Goal: Information Seeking & Learning: Learn about a topic

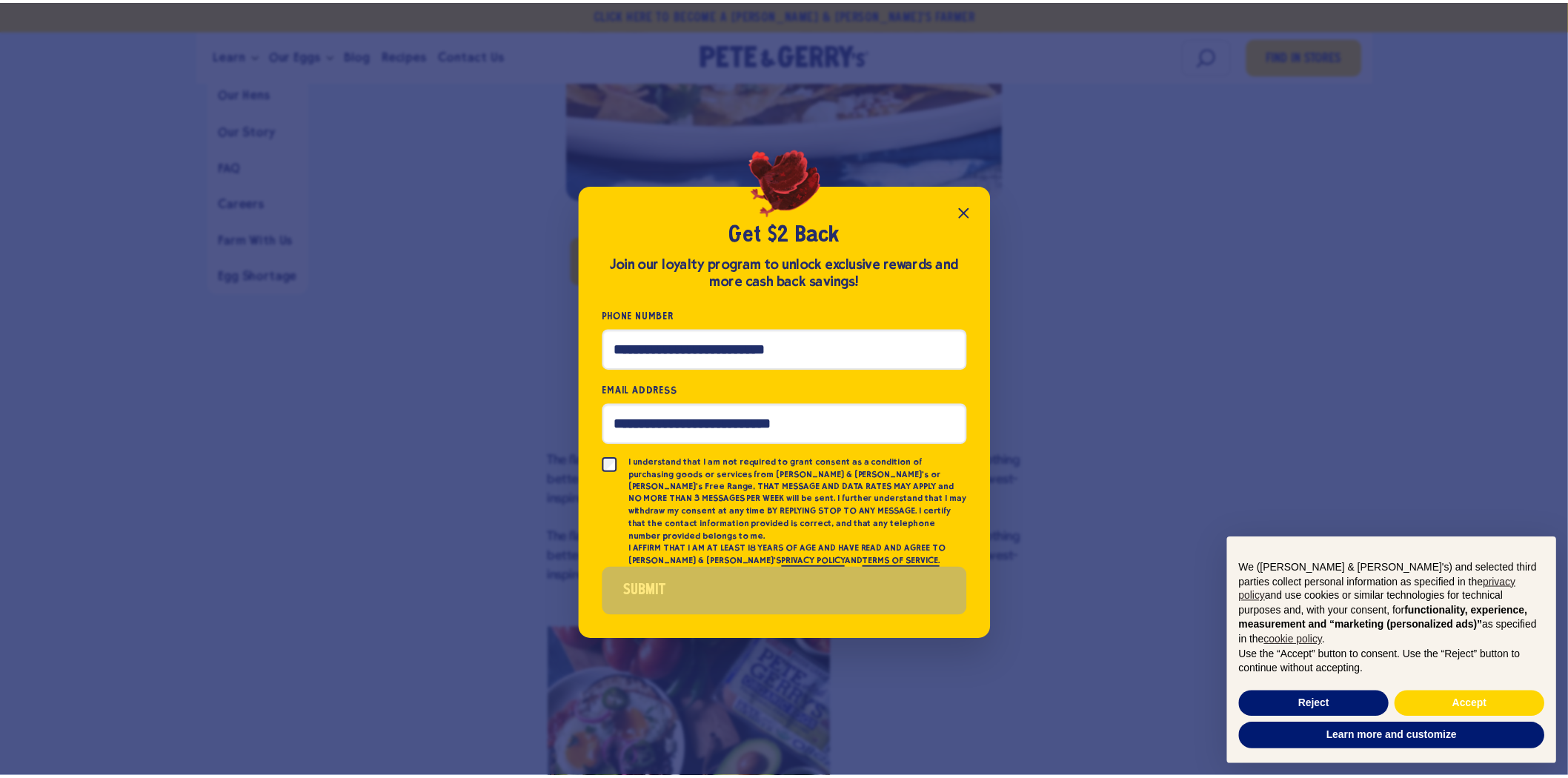
scroll to position [742, 0]
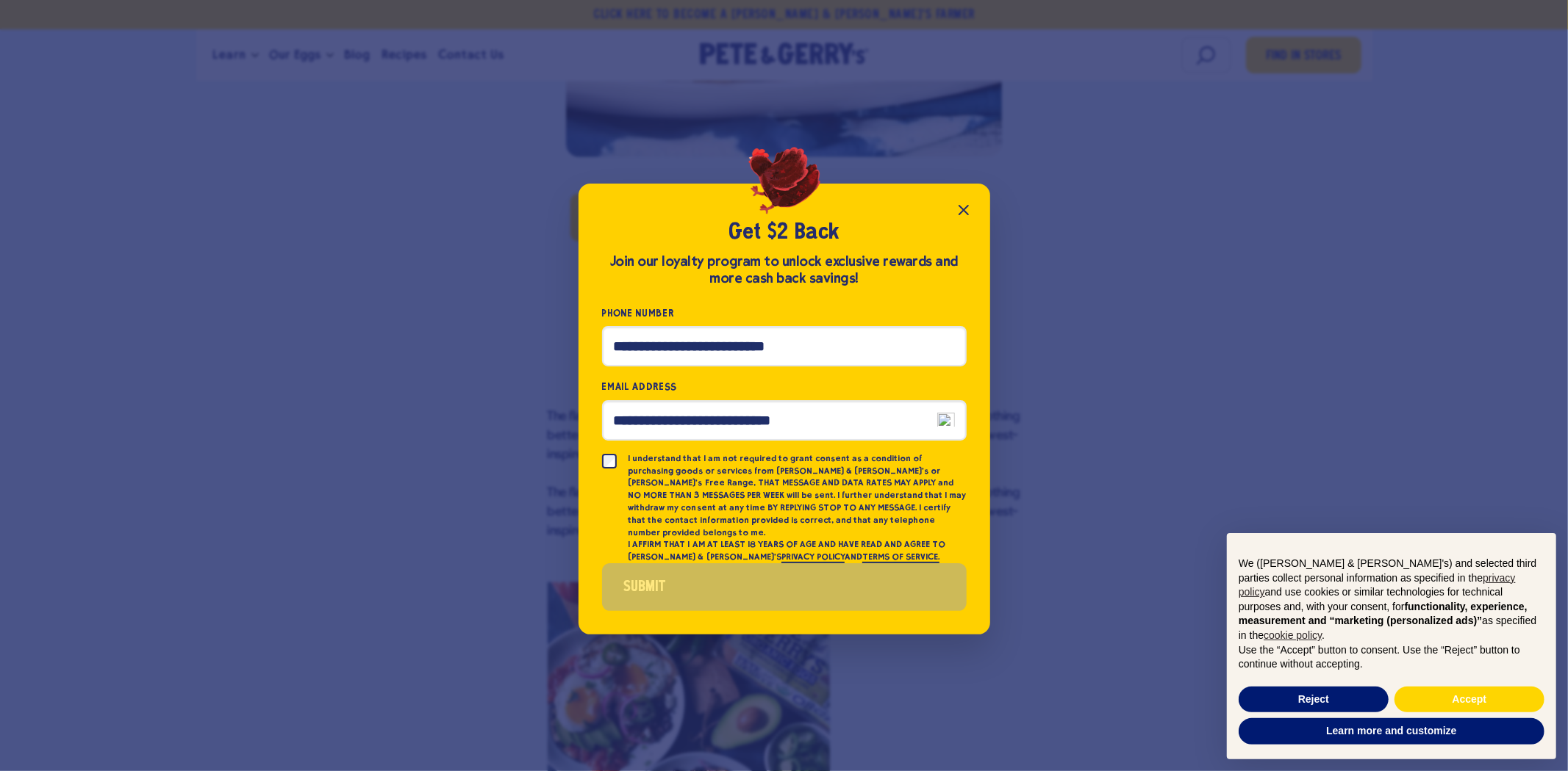
click at [965, 215] on icon "Close popup" at bounding box center [963, 210] width 9 height 9
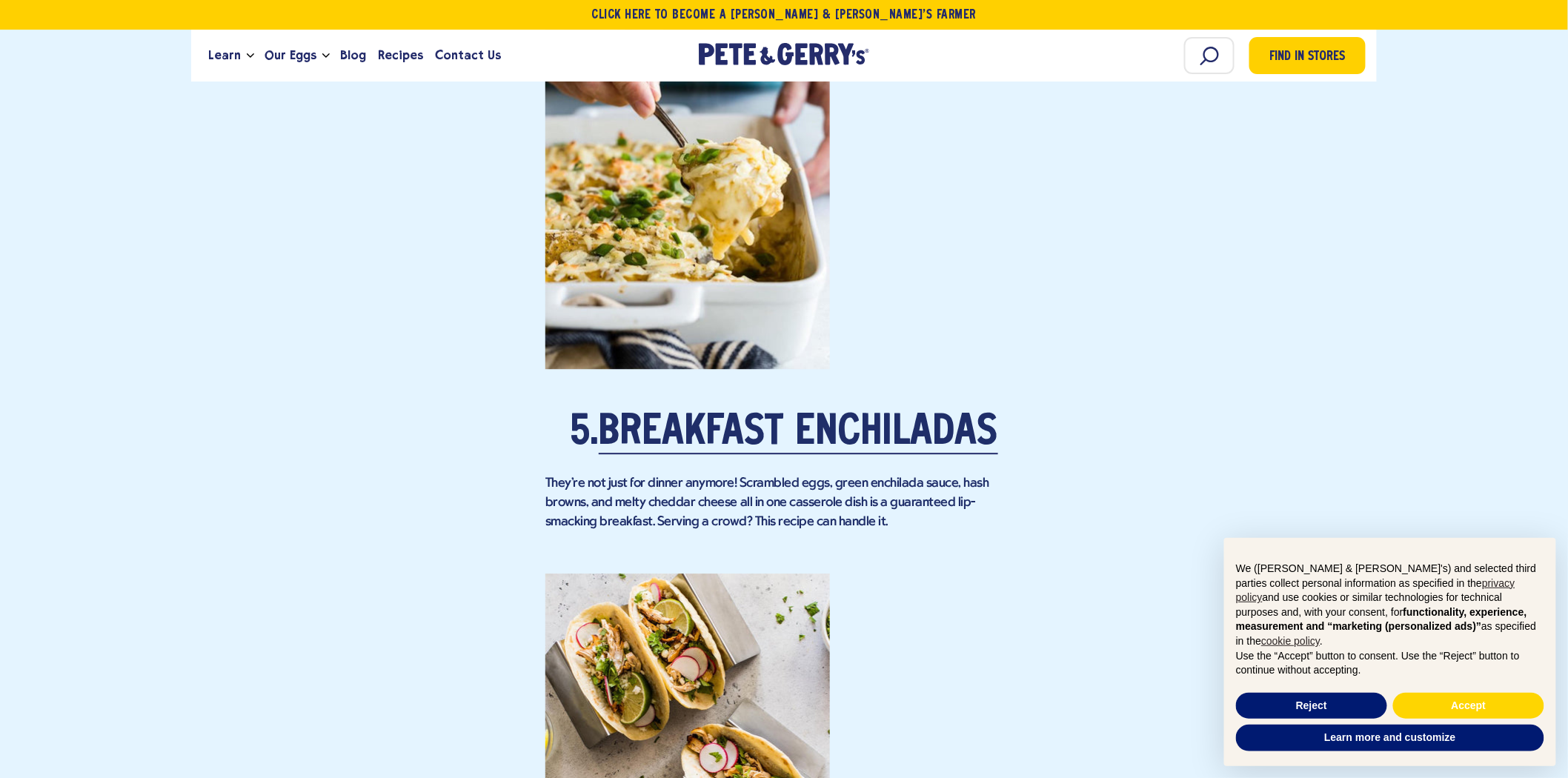
scroll to position [3871, 0]
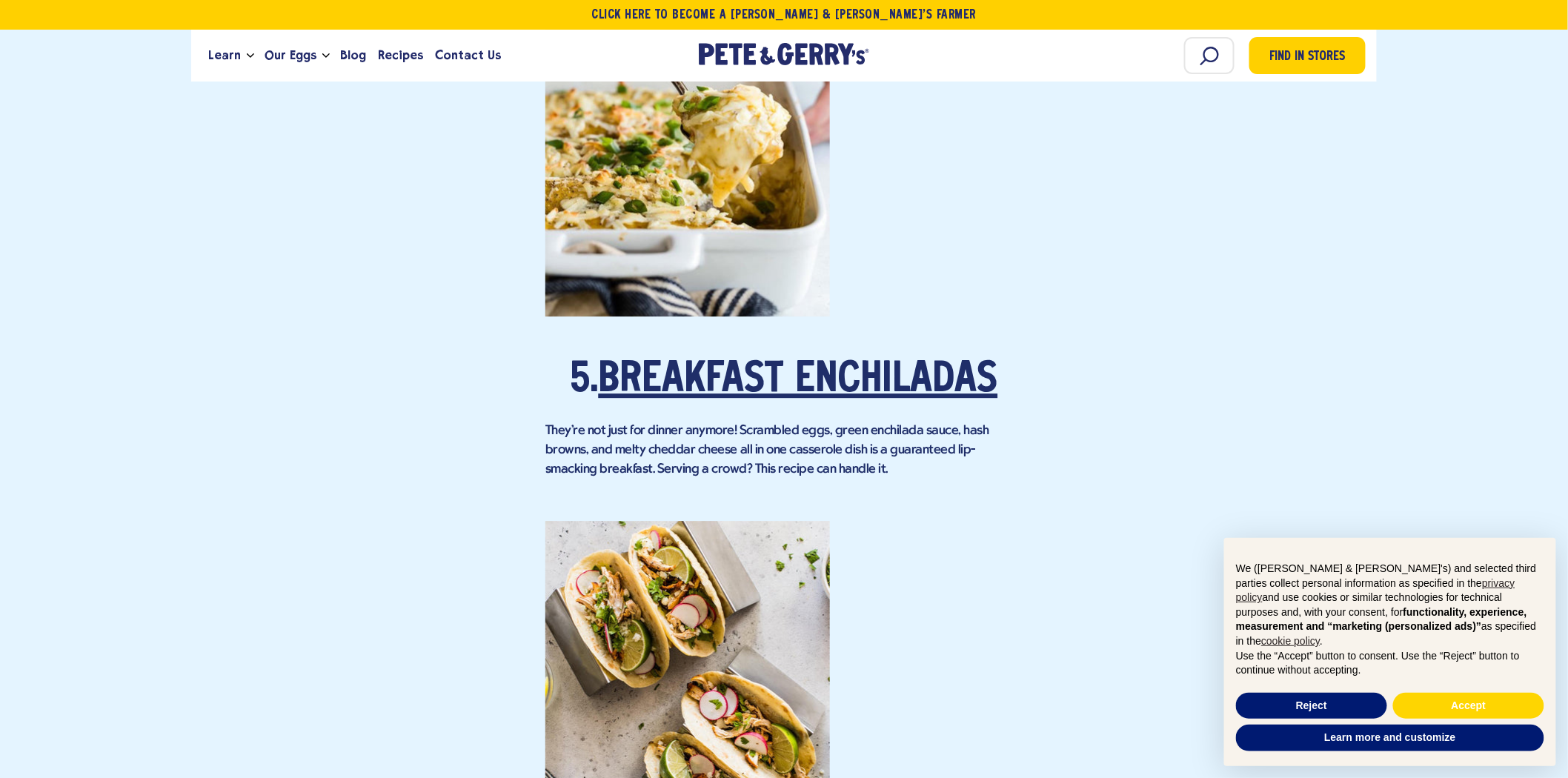
click at [735, 360] on link "Breakfast Enchiladas" at bounding box center [798, 381] width 400 height 42
